Goal: Navigation & Orientation: Go to known website

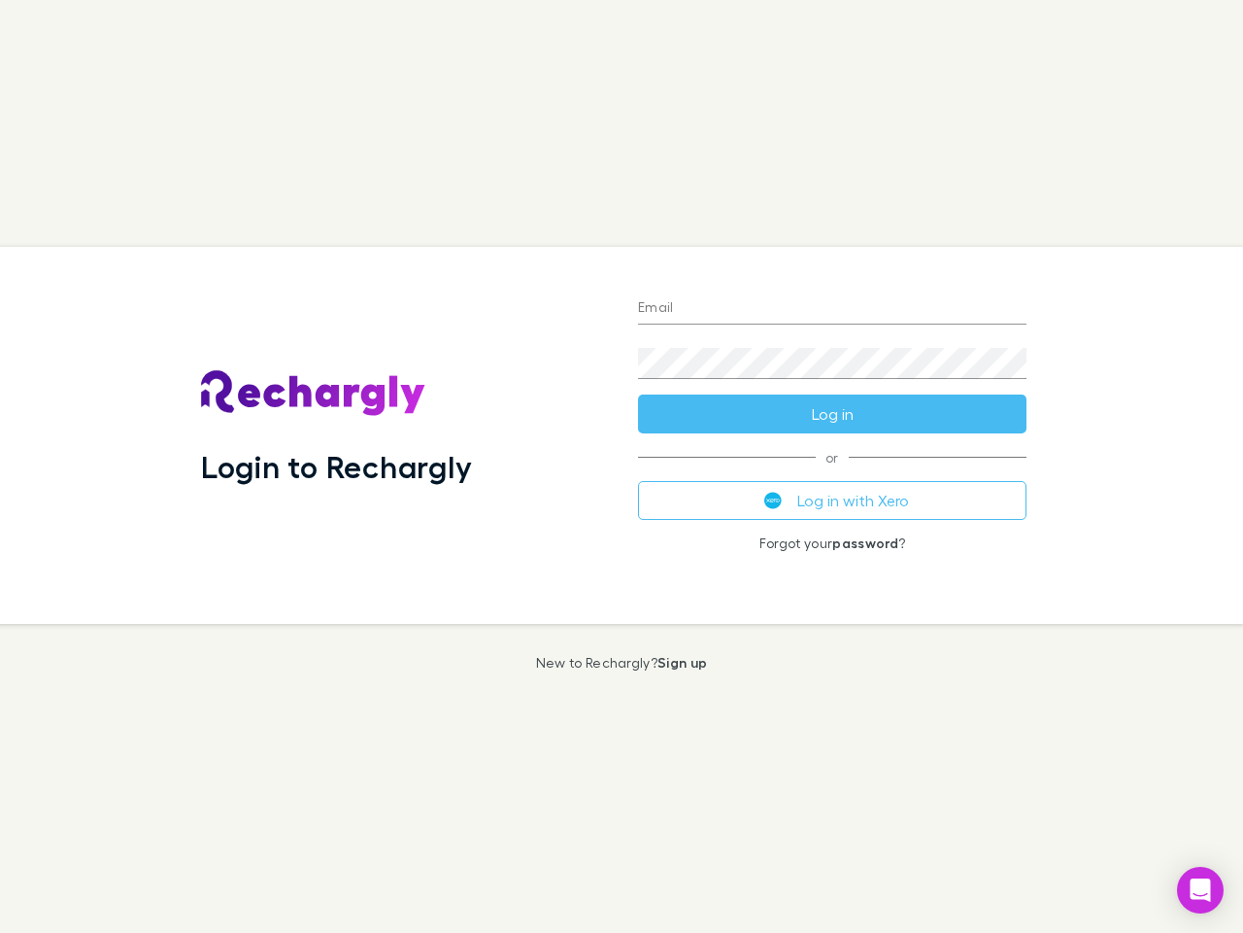
click at [622, 466] on div "Login to Rechargly" at bounding box center [404, 435] width 437 height 377
click at [832, 309] on input "Email" at bounding box center [832, 308] width 389 height 31
click at [832, 414] on form "Email Password Log in" at bounding box center [832, 355] width 389 height 155
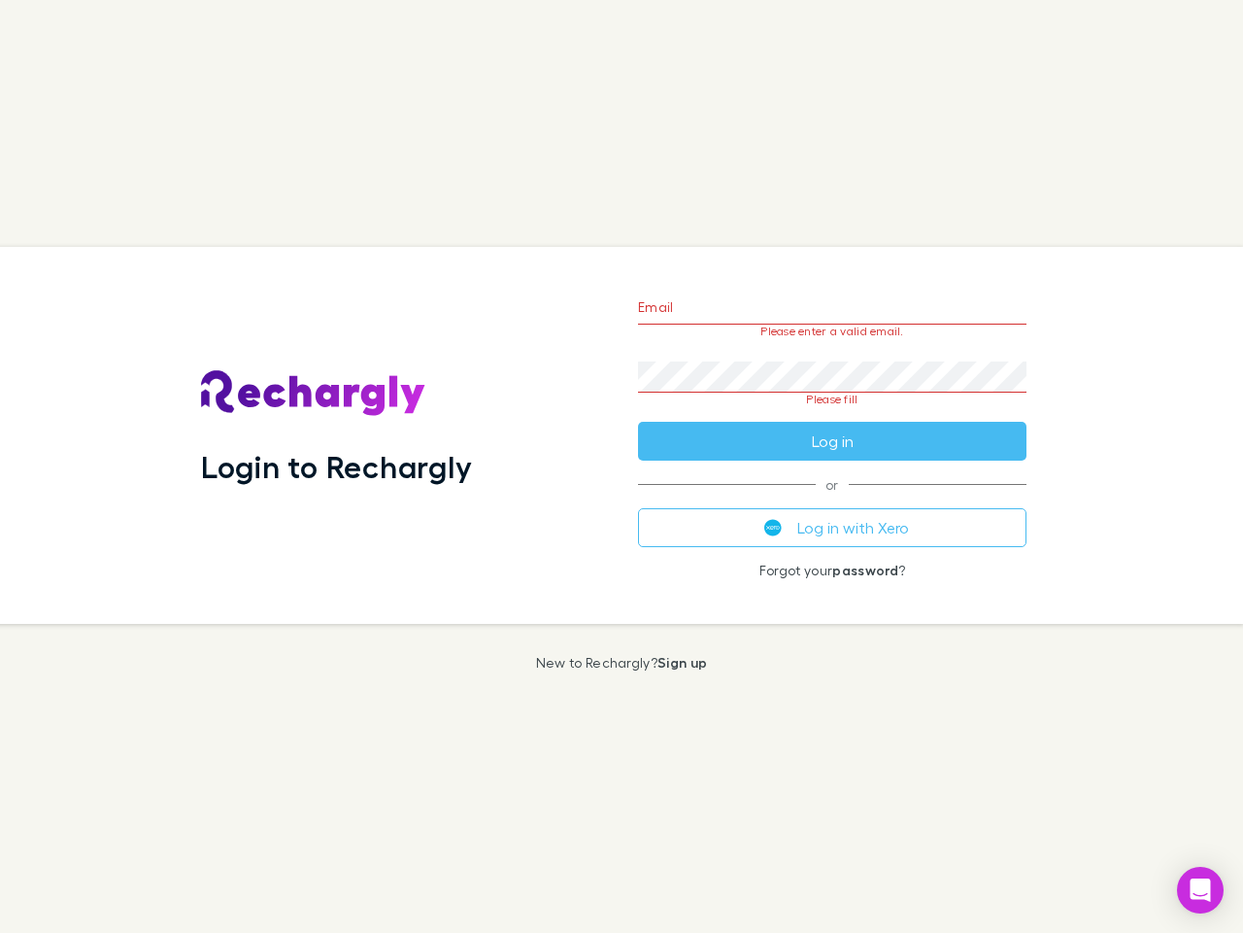
click at [832, 500] on div "Email Please enter a valid email. Password Please fill Log in or Log in with Xe…" at bounding box center [833, 435] width 420 height 377
click at [1201, 890] on icon "Open Intercom Messenger" at bounding box center [1201, 889] width 20 height 23
